Goal: Task Accomplishment & Management: Use online tool/utility

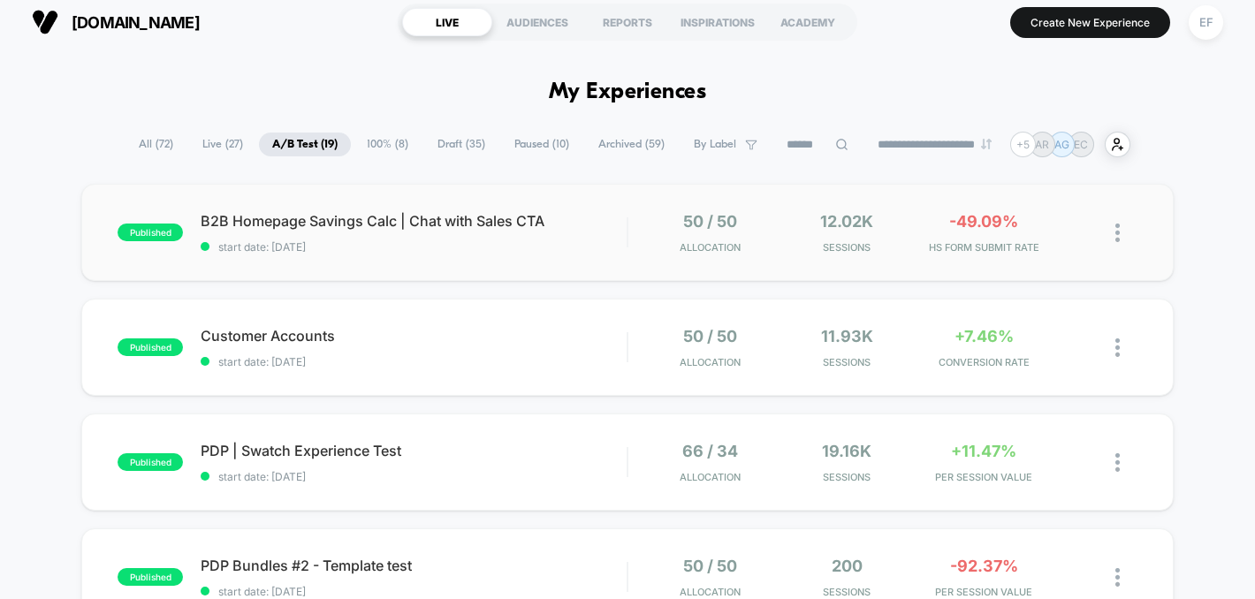
scroll to position [11, 0]
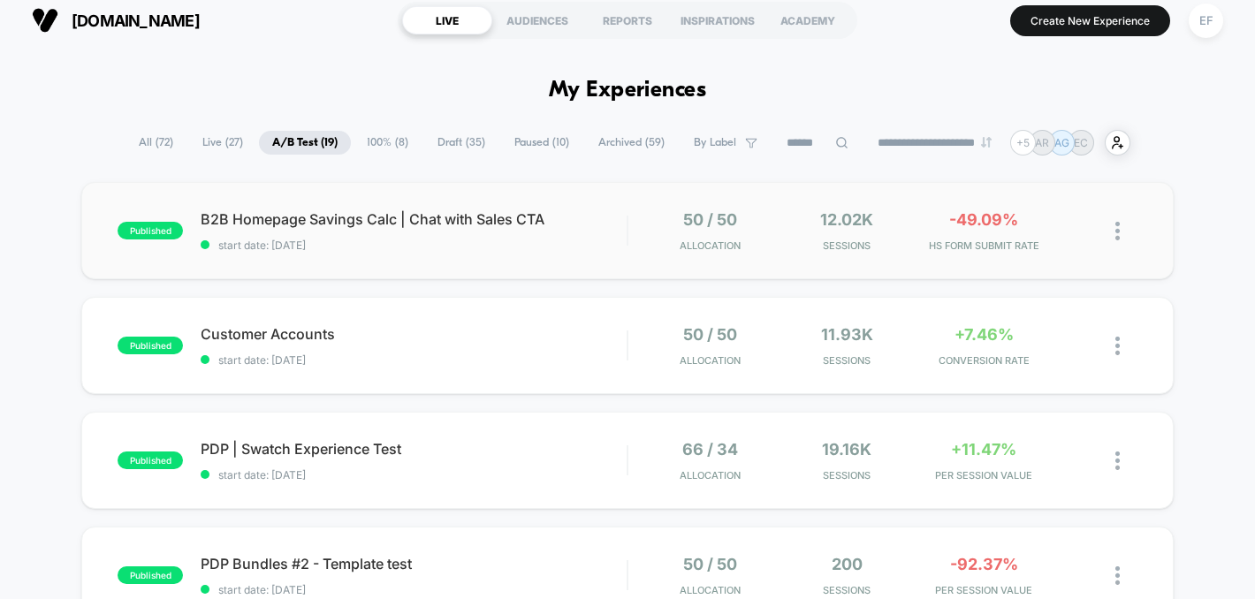
click at [483, 268] on div "published B2B Homepage Savings Calc | Chat with Sales CTA start date: [DATE] 50…" at bounding box center [627, 230] width 1092 height 97
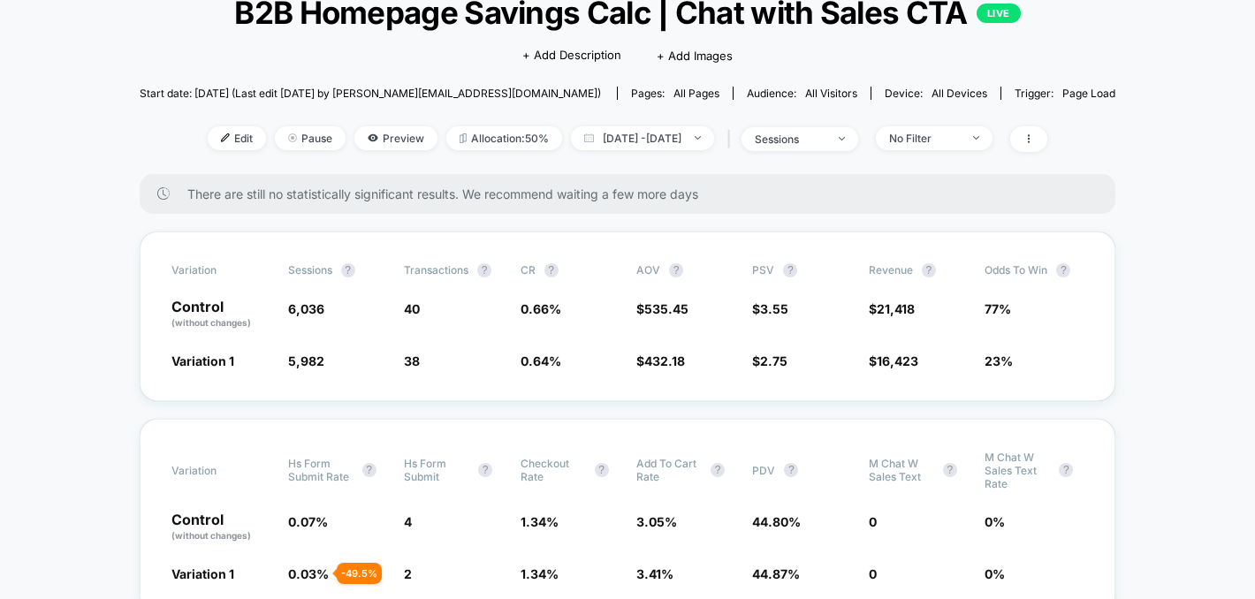
scroll to position [124, 0]
click at [826, 134] on div "sessions" at bounding box center [790, 139] width 71 height 13
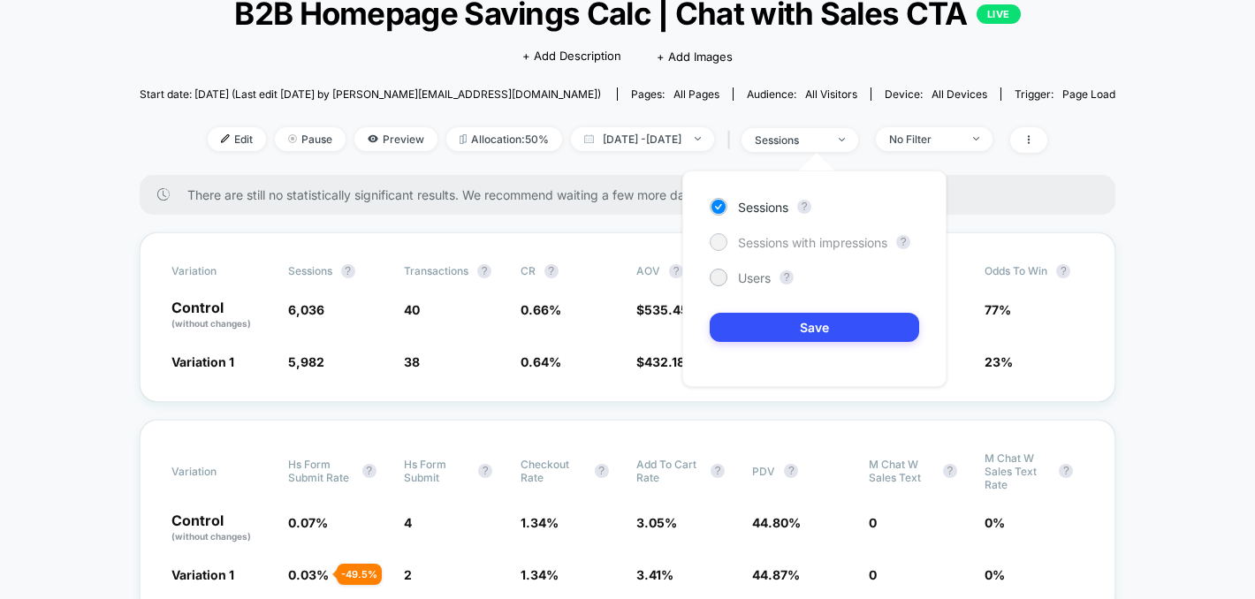
click at [763, 236] on span "Sessions with impressions" at bounding box center [812, 242] width 149 height 15
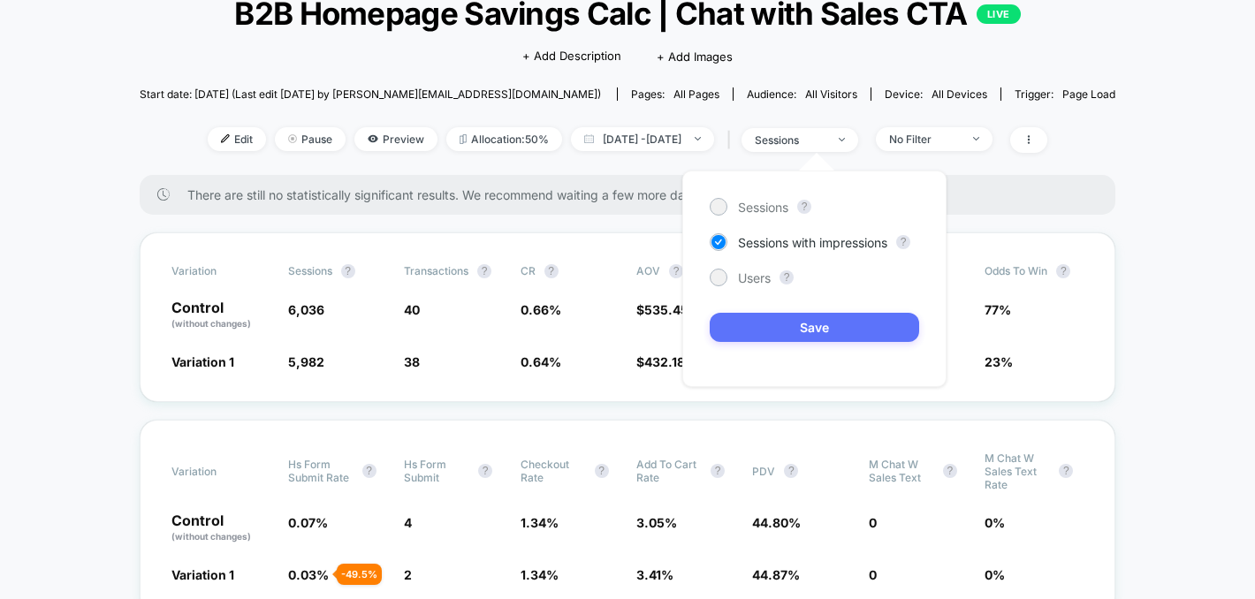
click at [748, 320] on button "Save" at bounding box center [814, 327] width 209 height 29
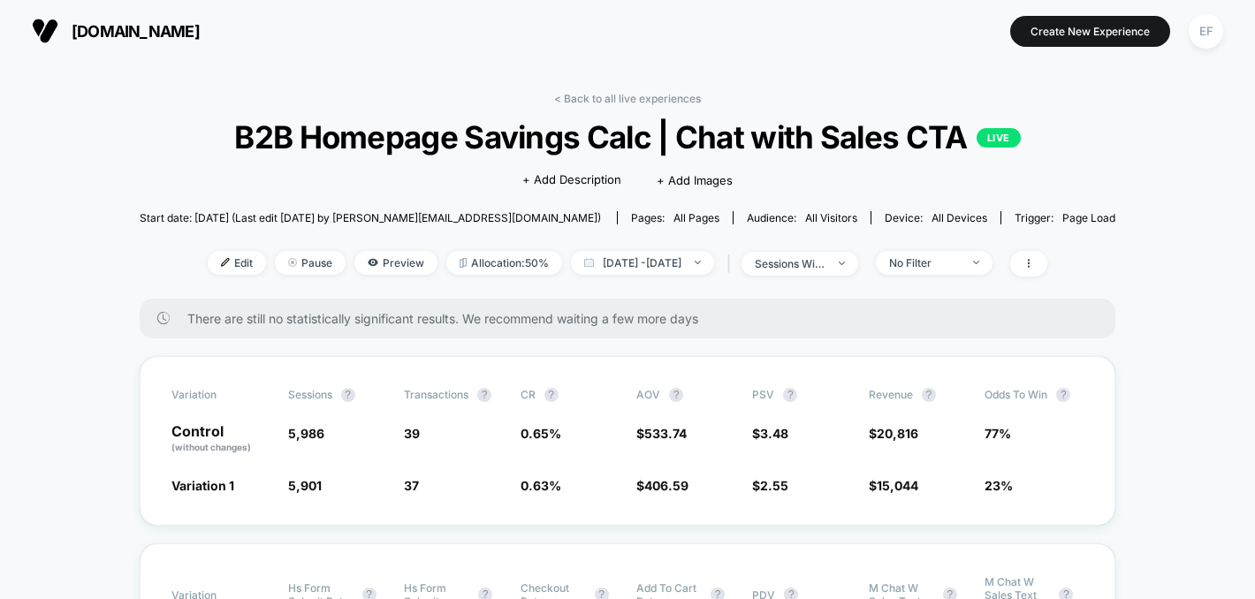
click at [668, 92] on link "< Back to all live experiences" at bounding box center [627, 98] width 147 height 13
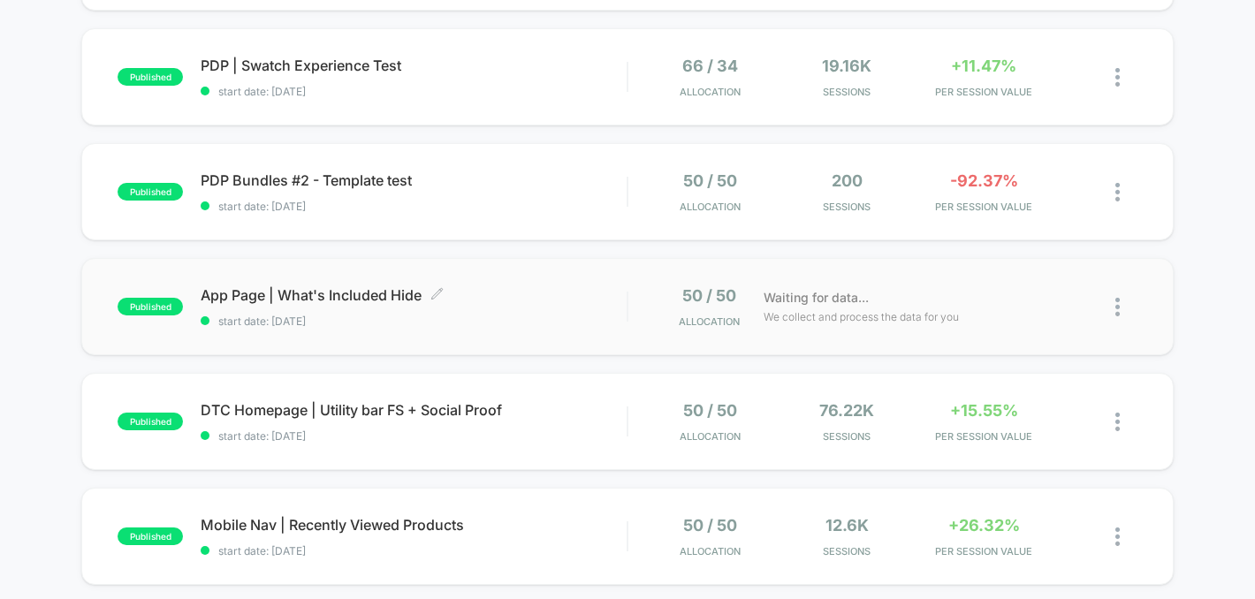
scroll to position [396, 0]
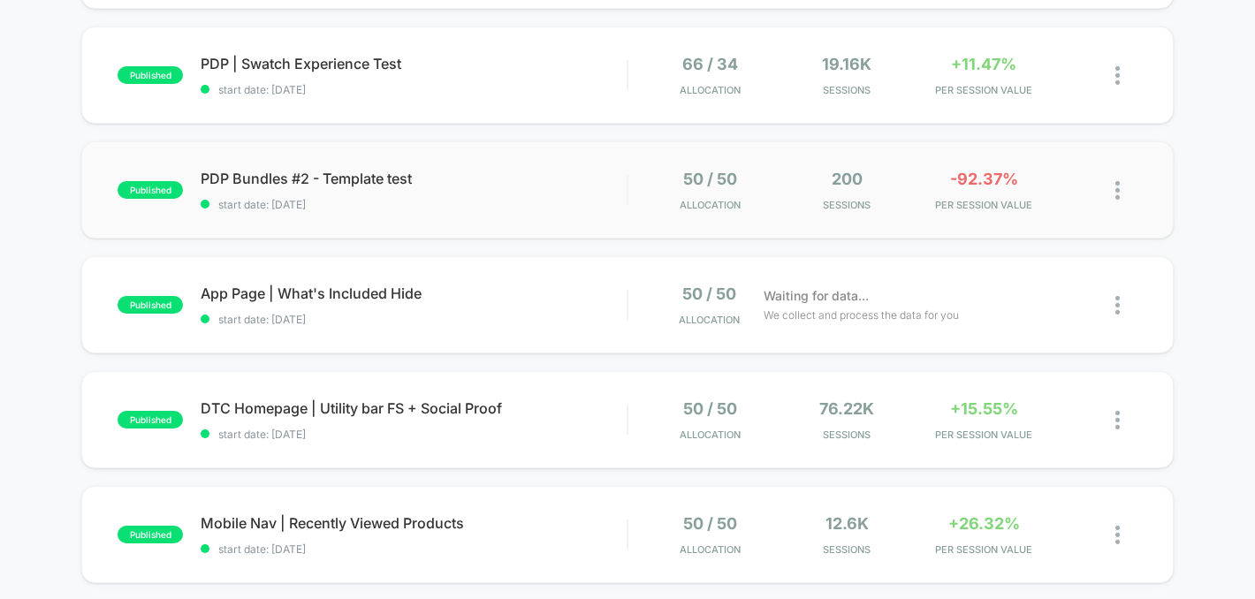
click at [430, 218] on div "published PDP Bundles #2 - Template test start date: [DATE] 50 / 50 Allocation …" at bounding box center [627, 189] width 1092 height 97
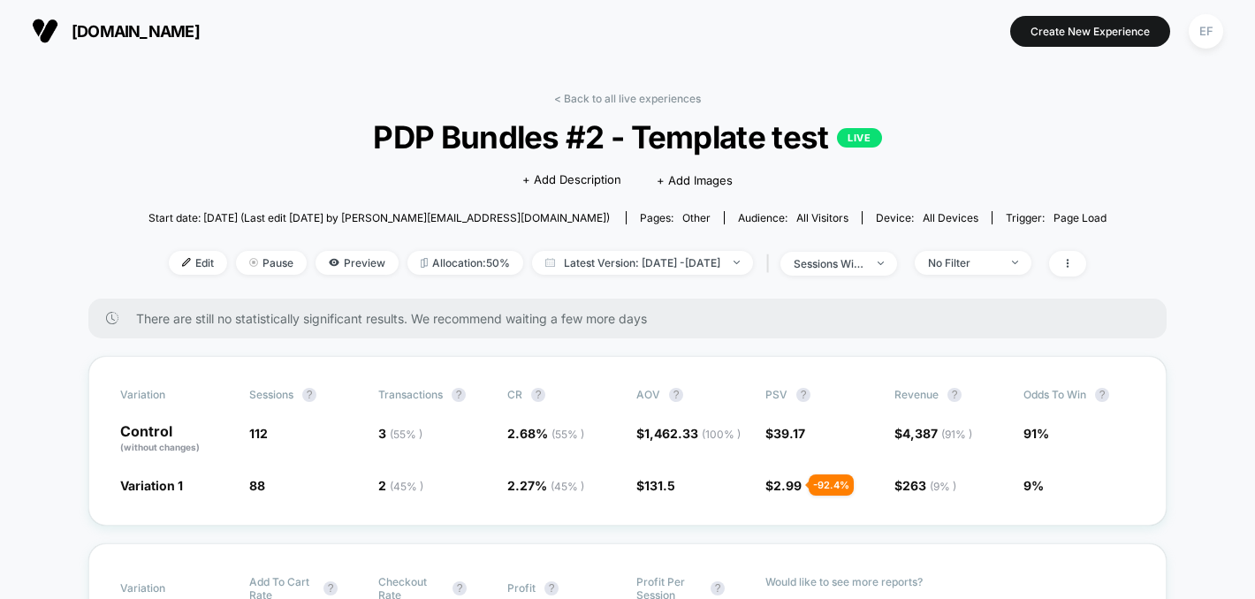
scroll to position [23, 0]
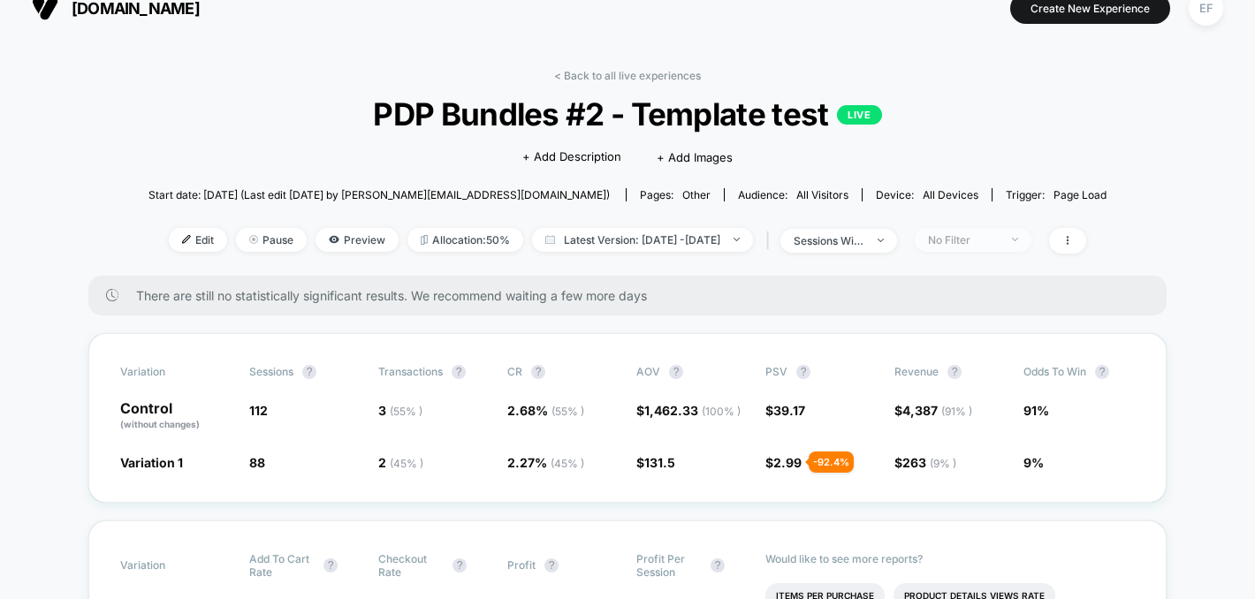
click at [1031, 247] on span "No Filter" at bounding box center [973, 240] width 117 height 24
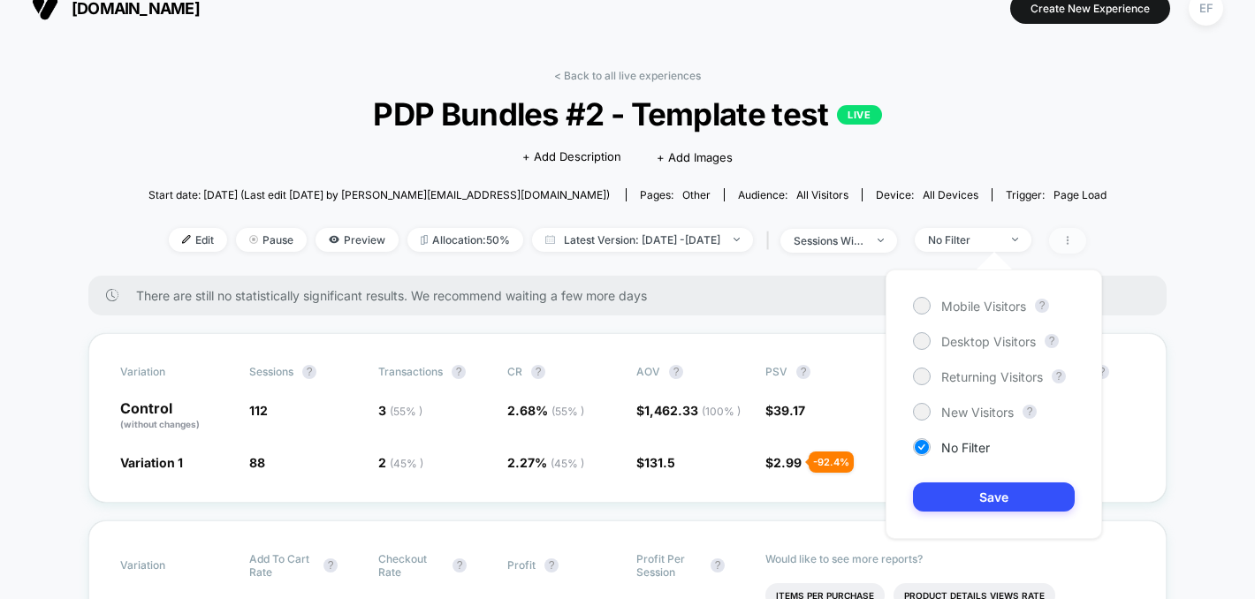
click at [1073, 241] on icon at bounding box center [1067, 240] width 11 height 11
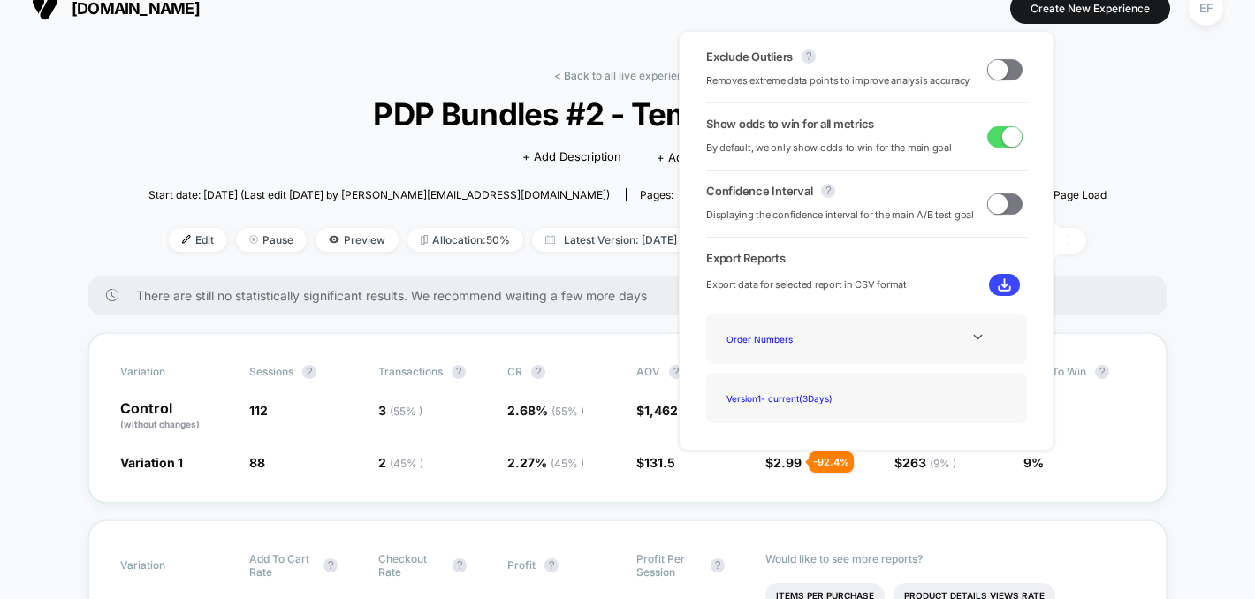
click at [993, 73] on span at bounding box center [997, 68] width 19 height 19
click at [1079, 128] on div "< Back to all live experiences PDP Bundles #2 - Template test LIVE Click to edi…" at bounding box center [627, 172] width 958 height 207
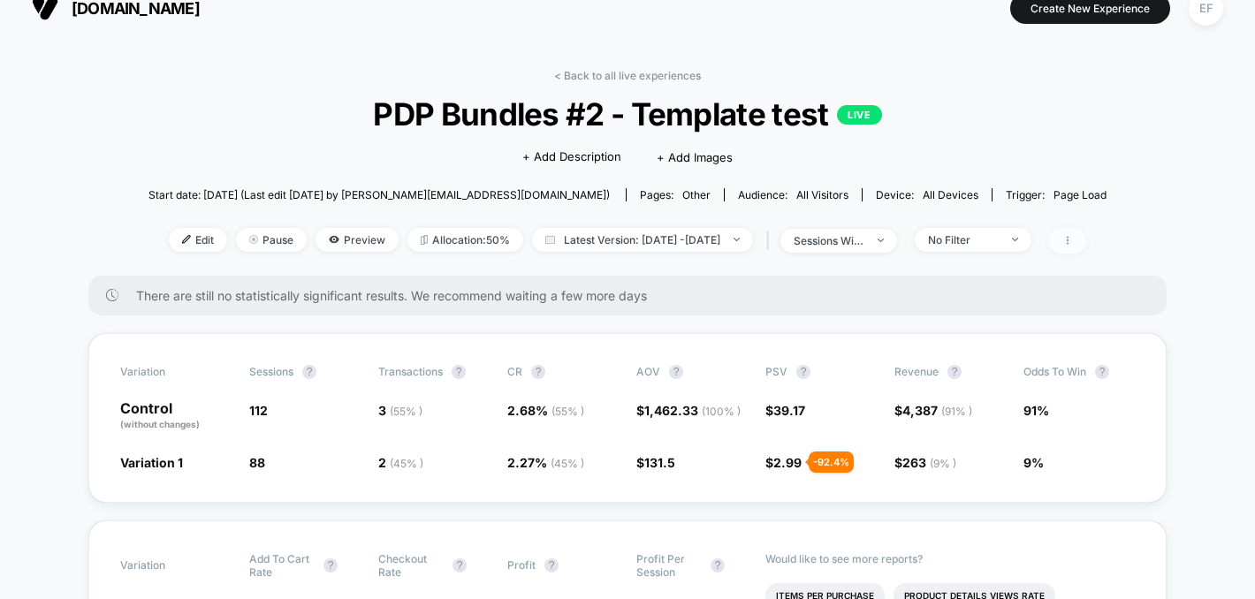
click at [1086, 247] on span at bounding box center [1067, 241] width 37 height 26
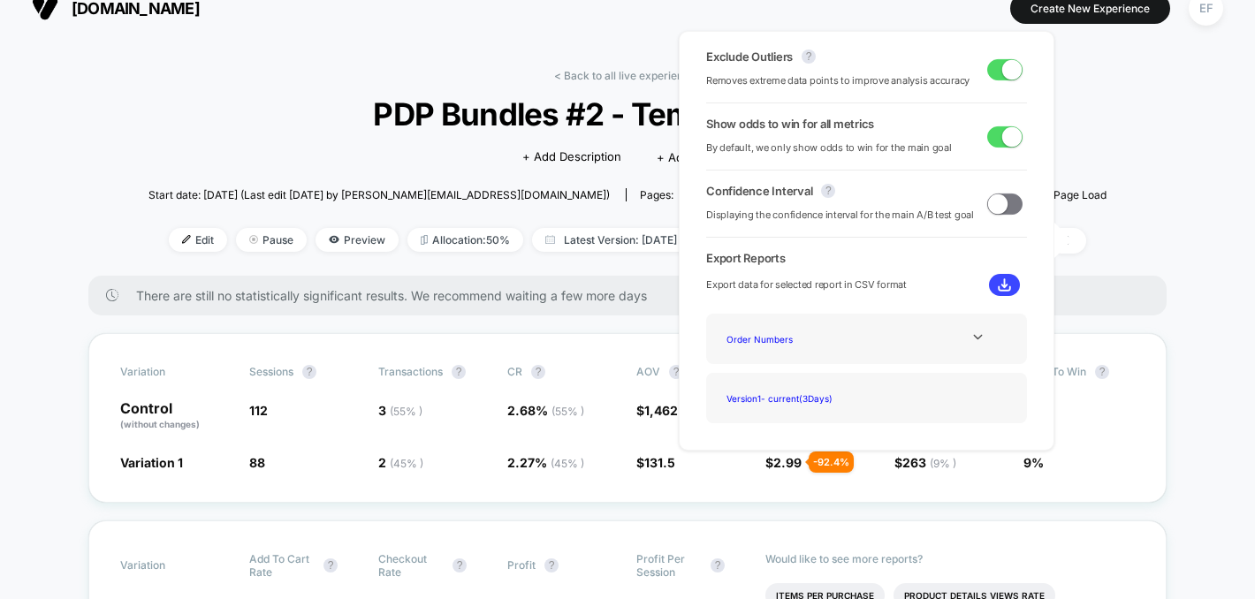
click at [1002, 79] on span at bounding box center [1011, 68] width 19 height 19
click at [1001, 76] on span at bounding box center [1004, 69] width 35 height 21
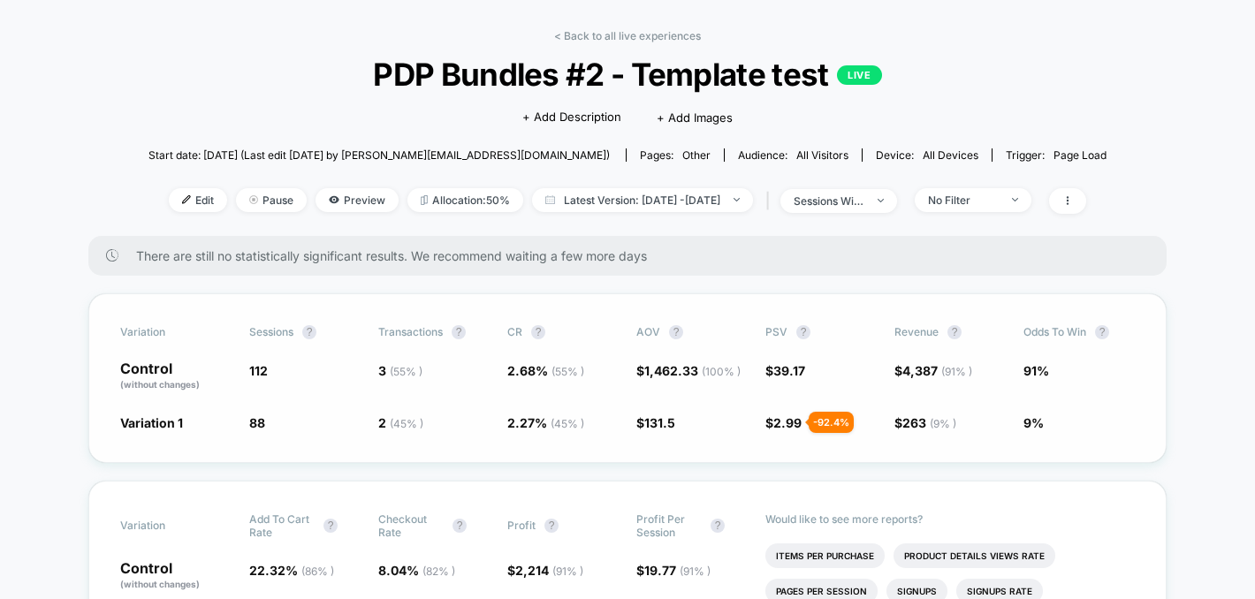
scroll to position [65, 0]
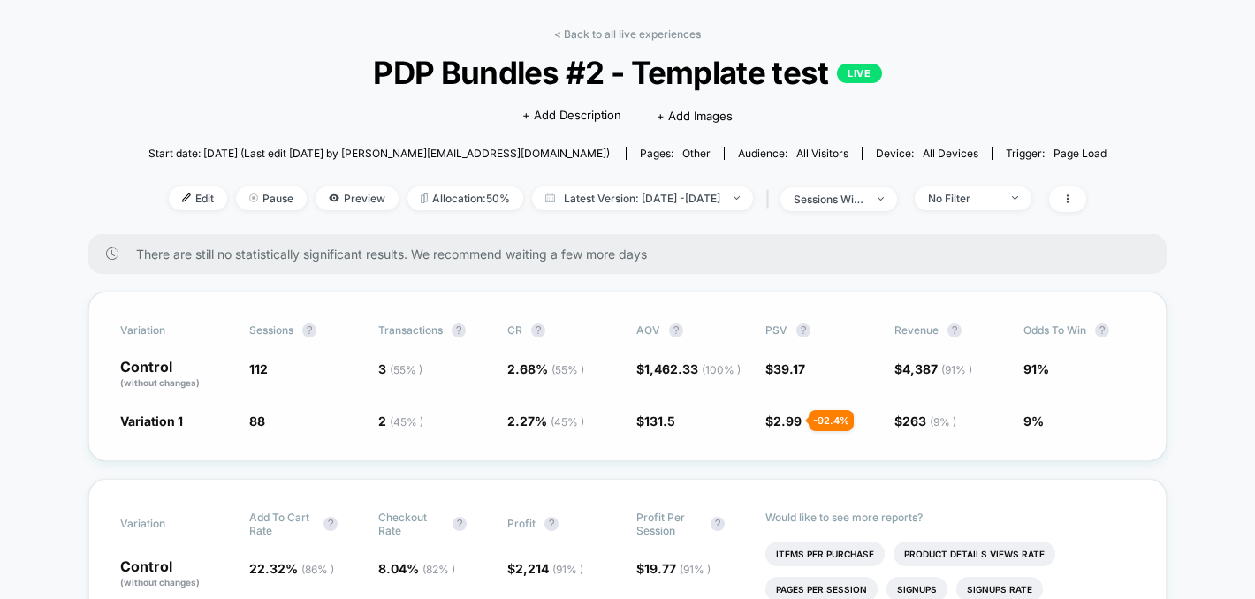
click at [686, 369] on span "1,462.33 ( 100 % )" at bounding box center [692, 369] width 96 height 15
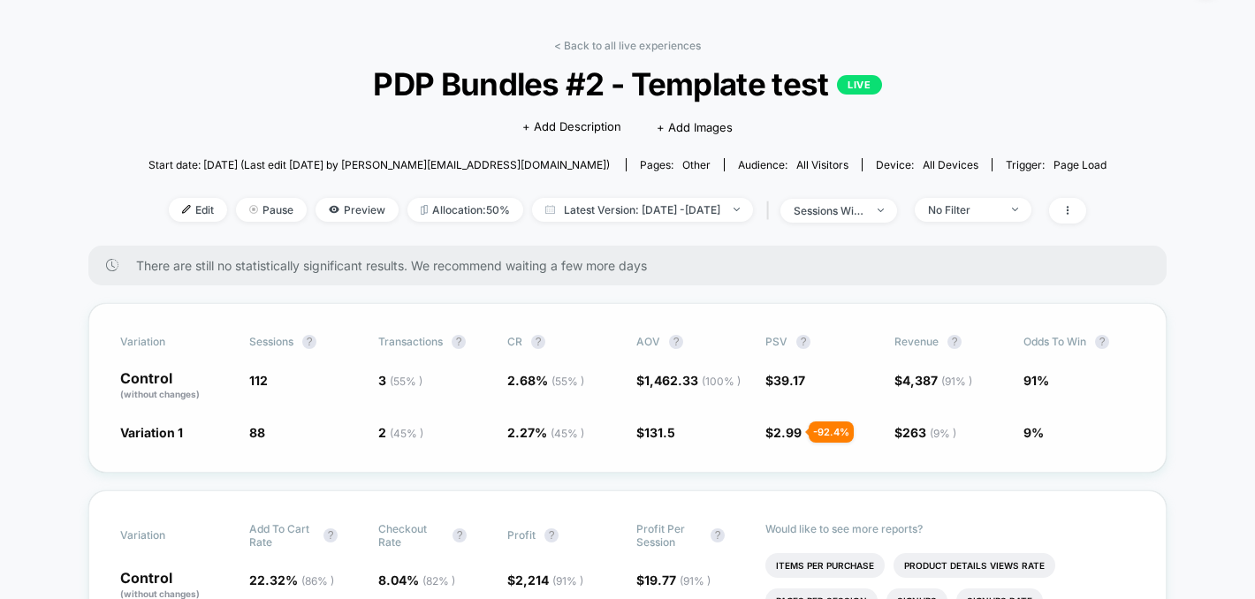
scroll to position [0, 0]
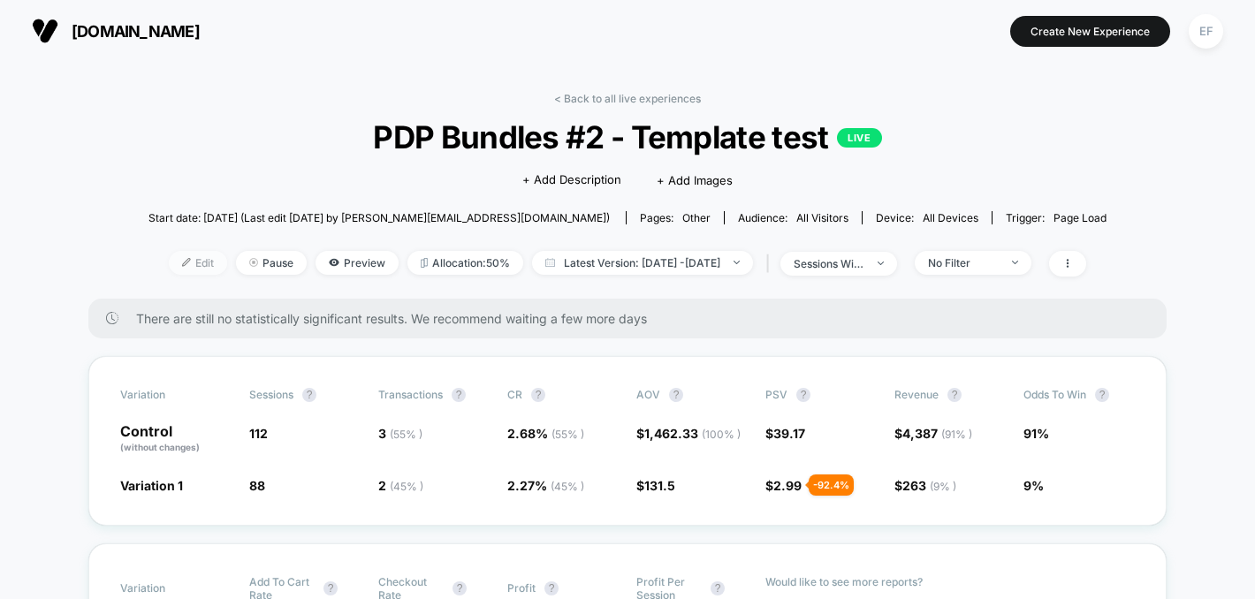
click at [180, 258] on span "Edit" at bounding box center [198, 263] width 58 height 24
